Goal: Task Accomplishment & Management: Complete application form

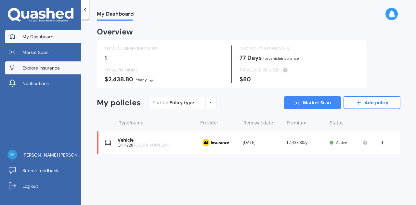
click at [38, 61] on link "Explore insurance" at bounding box center [43, 67] width 76 height 13
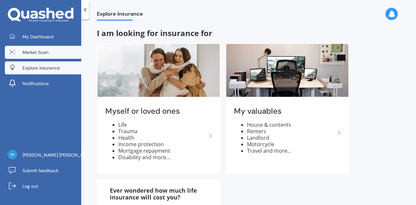
click at [40, 53] on span "Market Scan" at bounding box center [35, 52] width 26 height 7
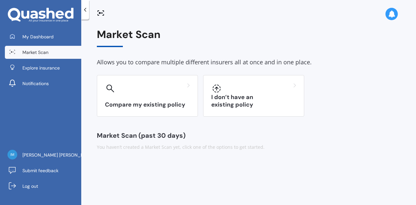
click at [36, 44] on div "My Dashboard Market Scan Explore insurance Notifications" at bounding box center [40, 61] width 81 height 62
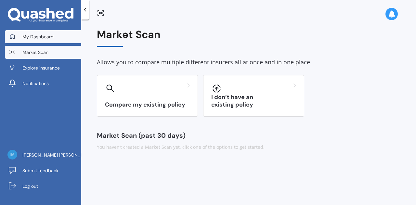
click at [38, 39] on span "My Dashboard" at bounding box center [37, 36] width 31 height 7
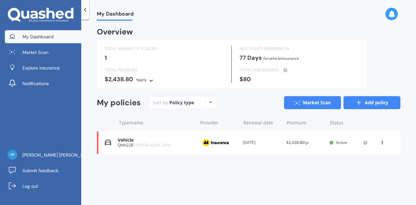
click at [354, 104] on link "Add policy" at bounding box center [372, 102] width 57 height 13
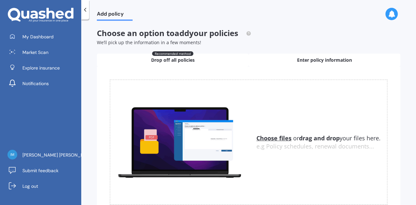
click at [292, 61] on div "Enter policy information" at bounding box center [325, 60] width 152 height 13
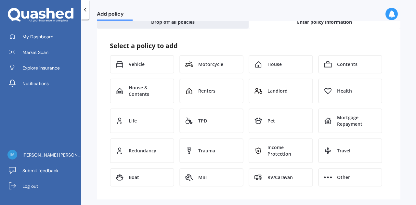
scroll to position [44, 0]
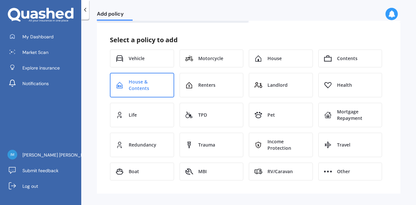
click at [139, 85] on span "House & Contents" at bounding box center [149, 85] width 40 height 13
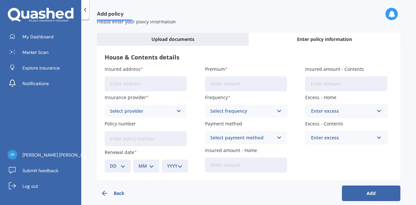
scroll to position [28, 0]
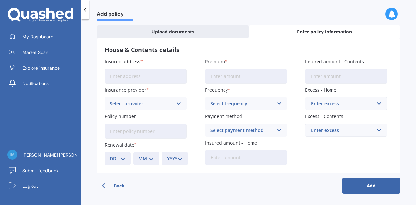
click at [168, 106] on div "Select provider" at bounding box center [141, 103] width 63 height 7
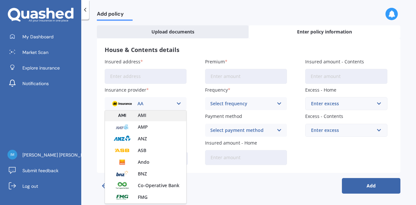
scroll to position [0, 0]
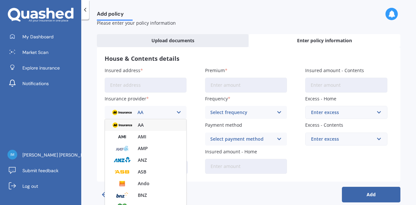
click at [178, 101] on label "Insurance provider" at bounding box center [144, 98] width 79 height 7
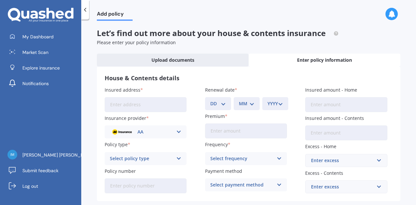
click at [85, 10] on icon at bounding box center [85, 10] width 7 height 7
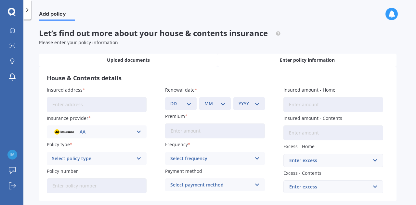
click at [178, 62] on div "Upload documents" at bounding box center [128, 60] width 179 height 13
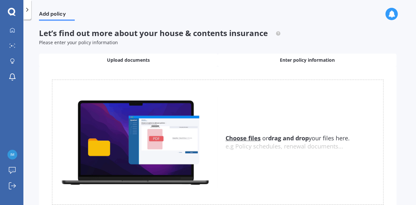
click at [245, 61] on div "Enter policy information" at bounding box center [307, 60] width 179 height 13
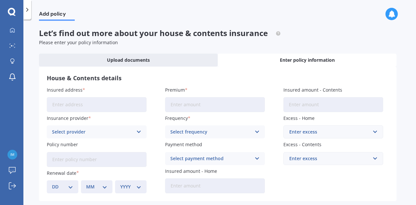
click at [389, 14] on icon at bounding box center [391, 13] width 7 height 7
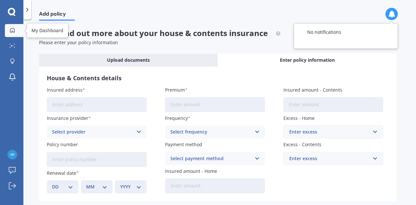
click at [8, 35] on link "My Dashboard" at bounding box center [14, 30] width 19 height 13
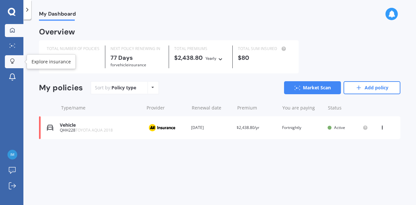
click at [16, 61] on div at bounding box center [12, 62] width 10 height 6
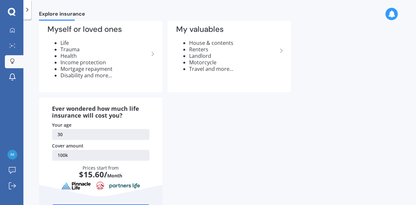
scroll to position [81, 0]
